Goal: Task Accomplishment & Management: Complete application form

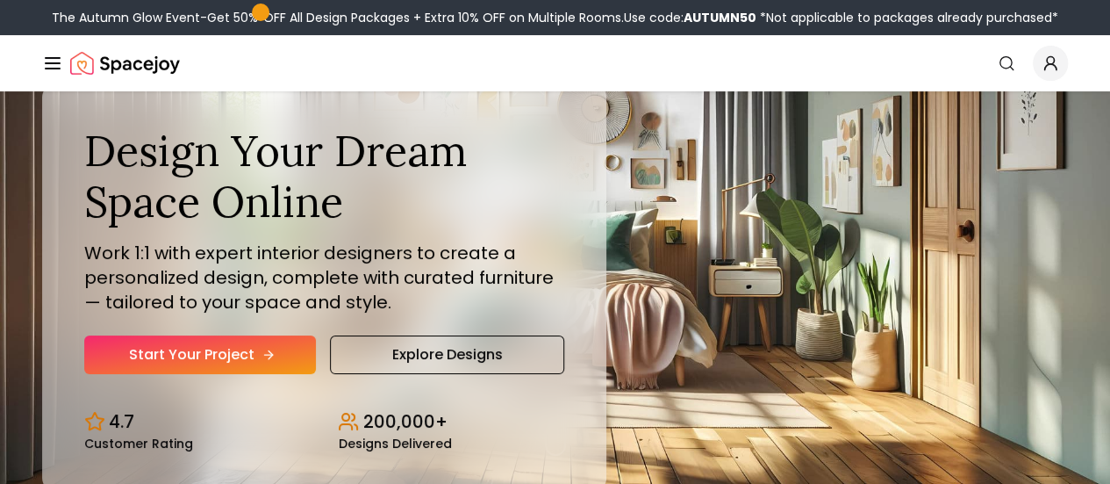
click at [190, 374] on link "Start Your Project" at bounding box center [200, 354] width 232 height 39
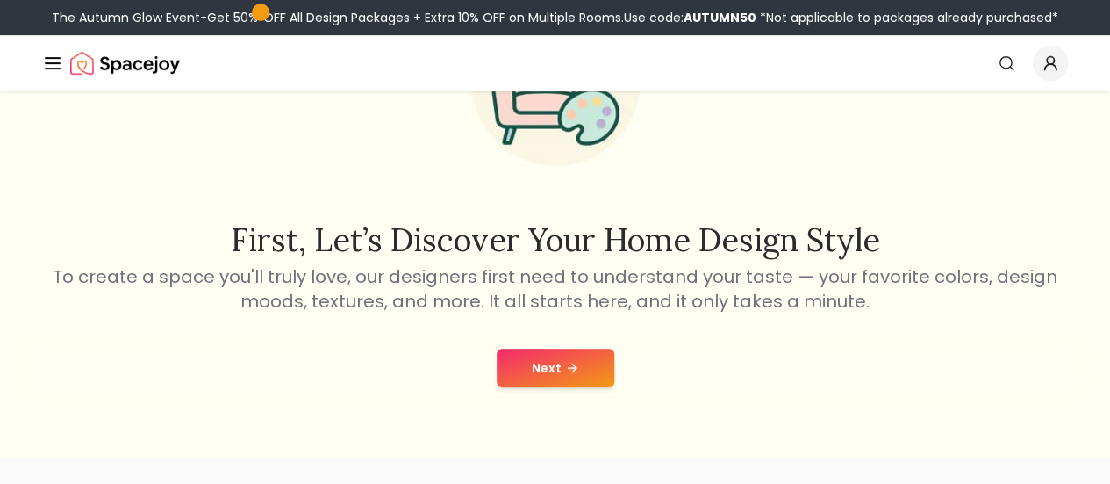
scroll to position [179, 0]
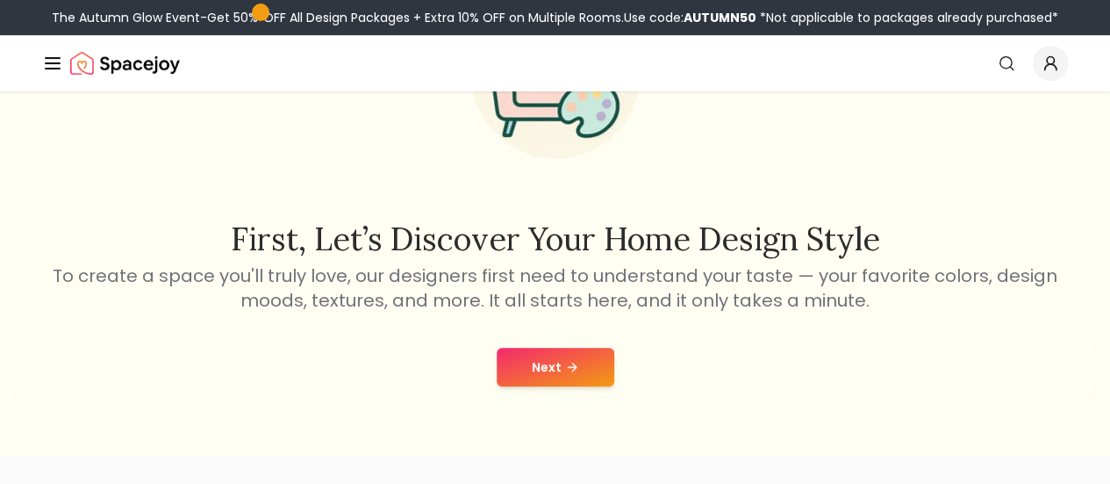
click at [549, 364] on button "Next" at bounding box center [556, 367] width 118 height 39
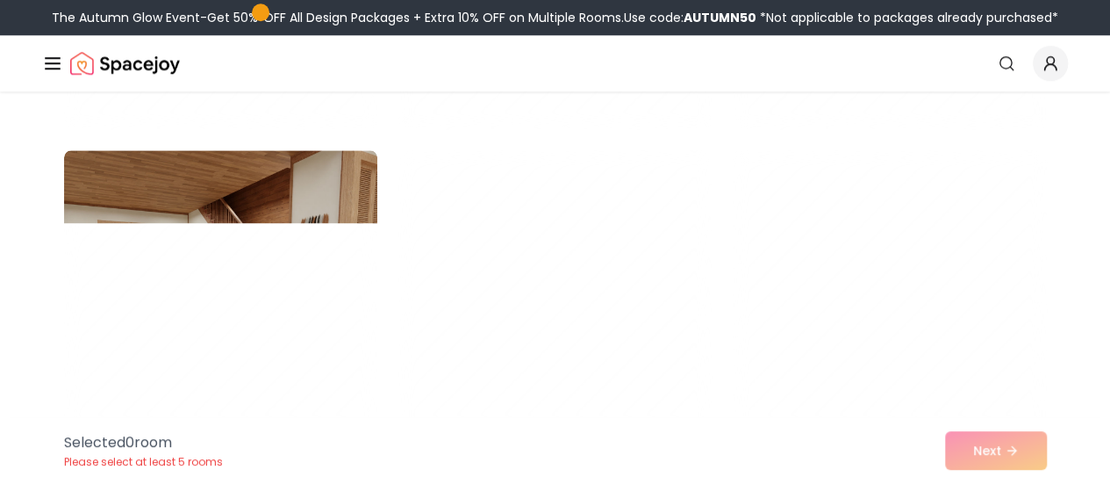
scroll to position [7655, 0]
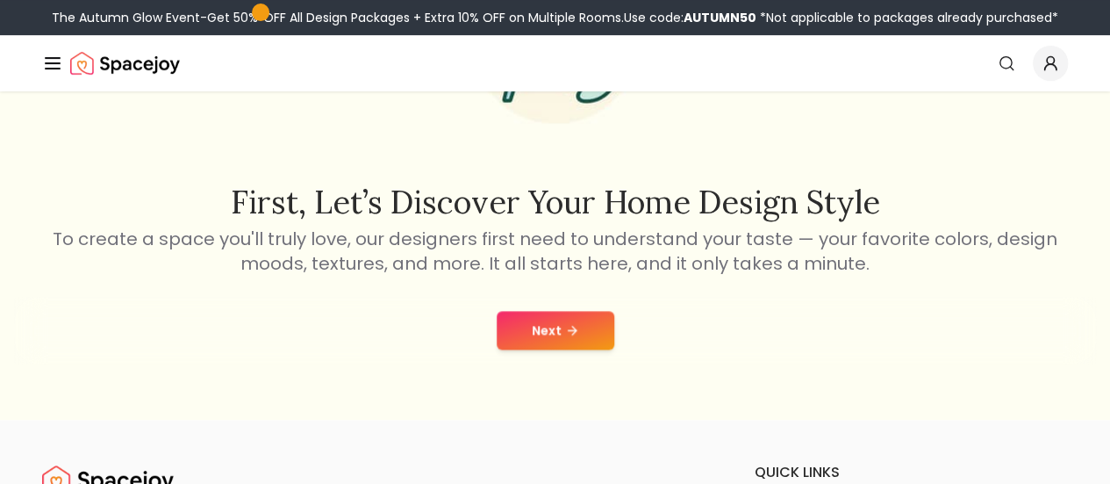
scroll to position [179, 0]
